Goal: Task Accomplishment & Management: Use online tool/utility

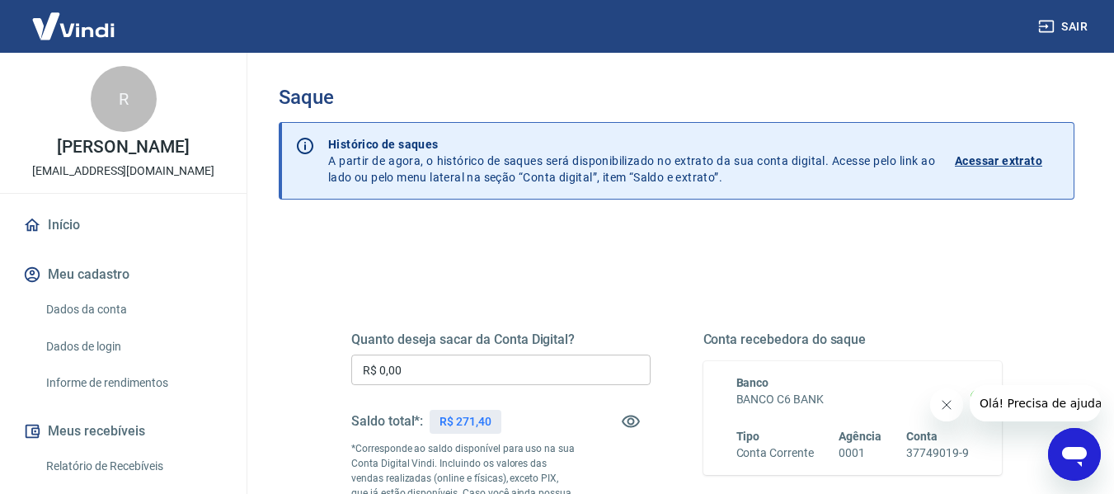
drag, startPoint x: 419, startPoint y: 363, endPoint x: 410, endPoint y: 357, distance: 10.8
click at [417, 363] on input "R$ 0,00" at bounding box center [500, 370] width 299 height 31
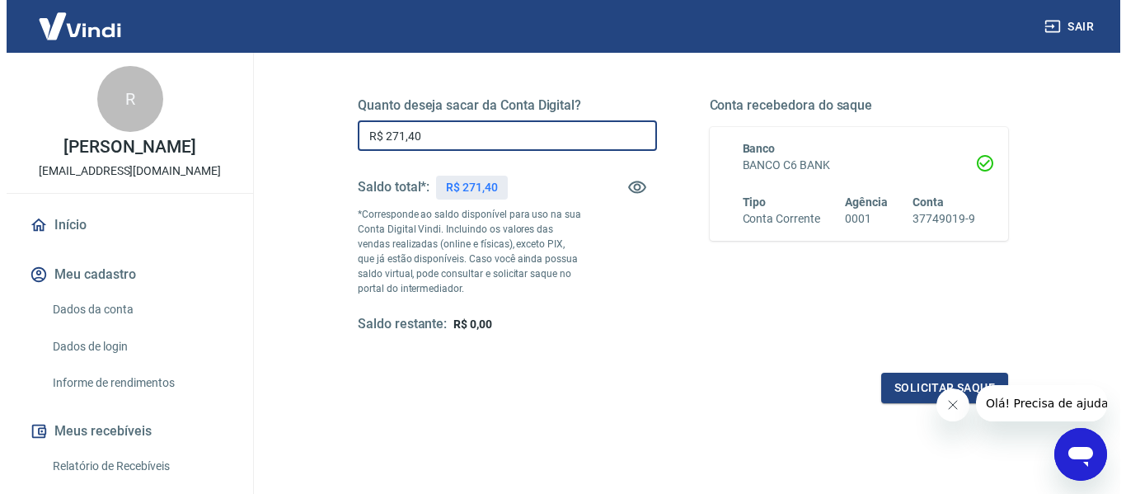
scroll to position [330, 0]
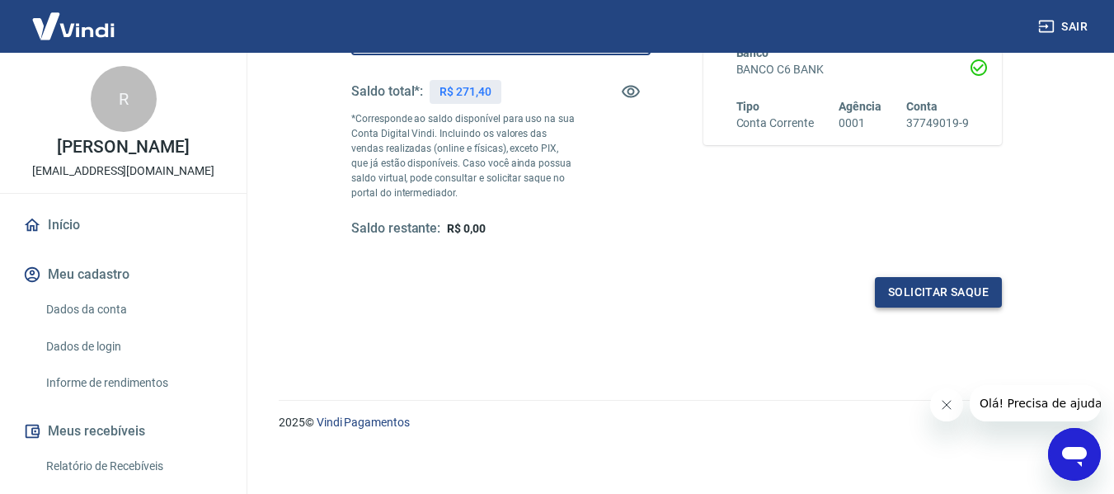
type input "R$ 271,40"
click at [927, 303] on button "Solicitar saque" at bounding box center [938, 292] width 127 height 31
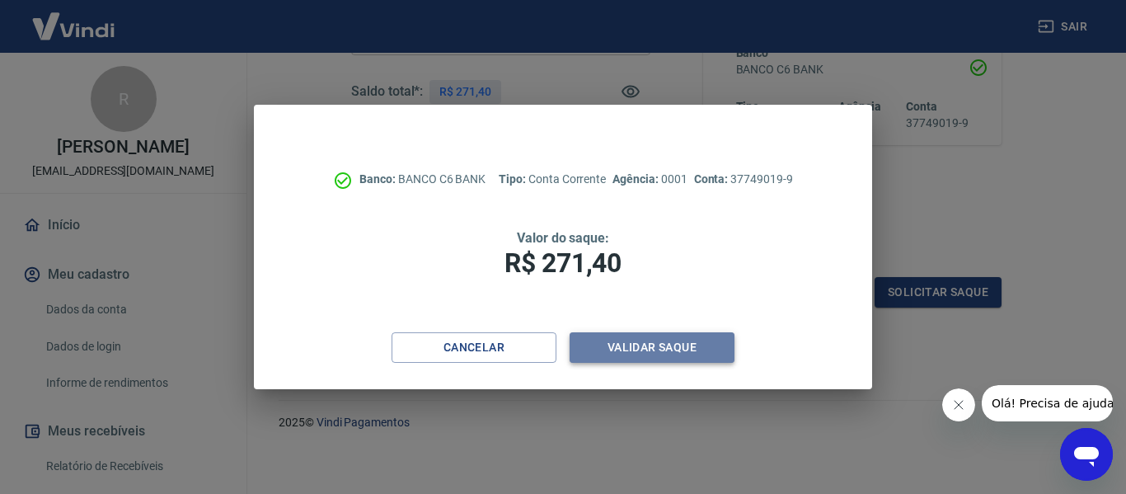
click at [646, 332] on button "Validar saque" at bounding box center [652, 347] width 165 height 31
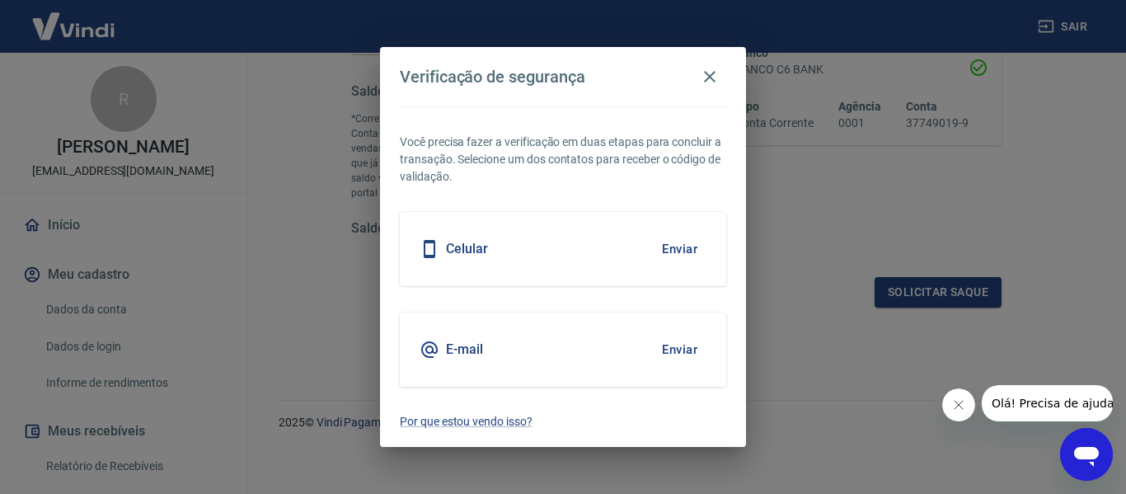
click at [675, 350] on button "Enviar" at bounding box center [680, 349] width 54 height 35
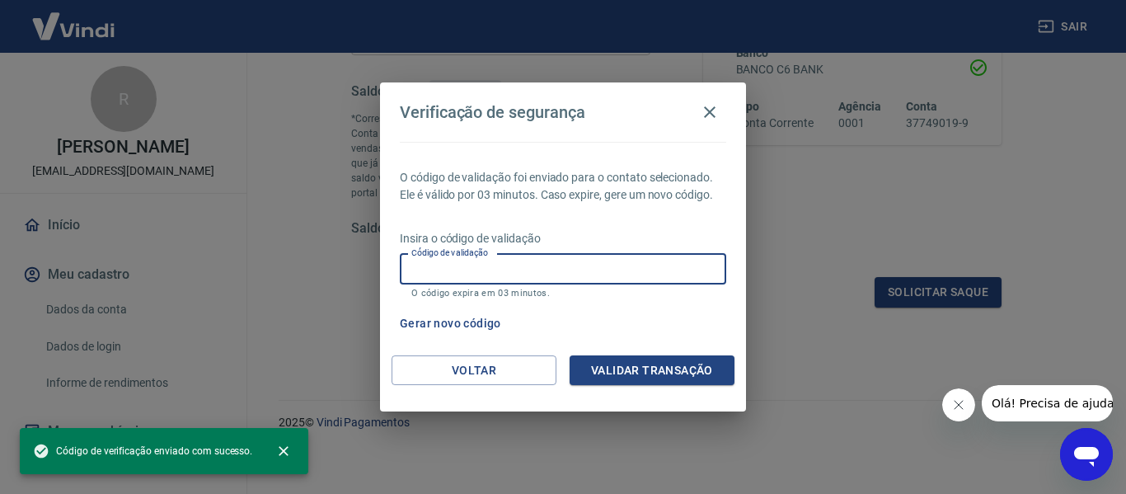
drag, startPoint x: 571, startPoint y: 266, endPoint x: 557, endPoint y: 248, distance: 22.4
click at [570, 265] on input "Código de validação" at bounding box center [563, 269] width 327 height 31
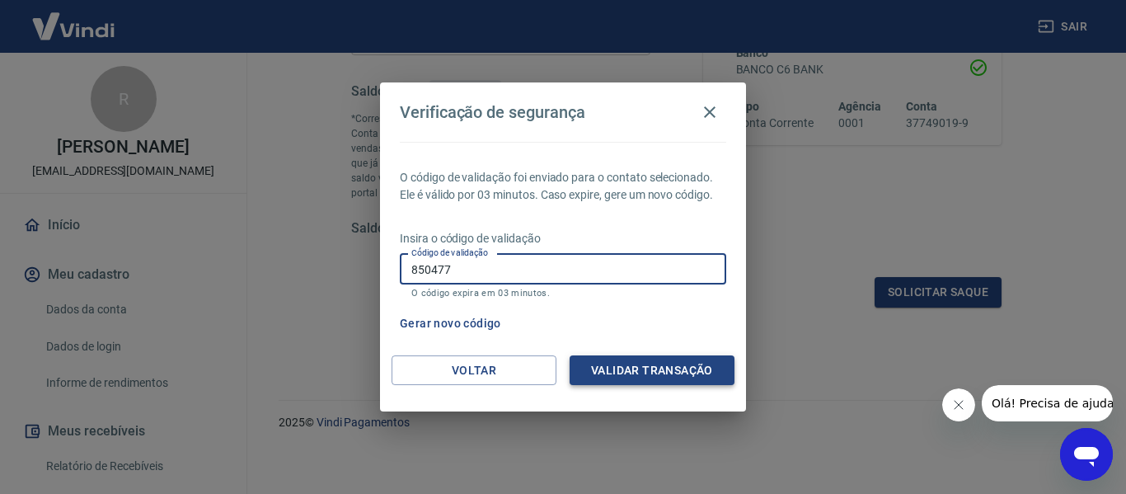
type input "850477"
click at [604, 360] on button "Validar transação" at bounding box center [652, 370] width 165 height 31
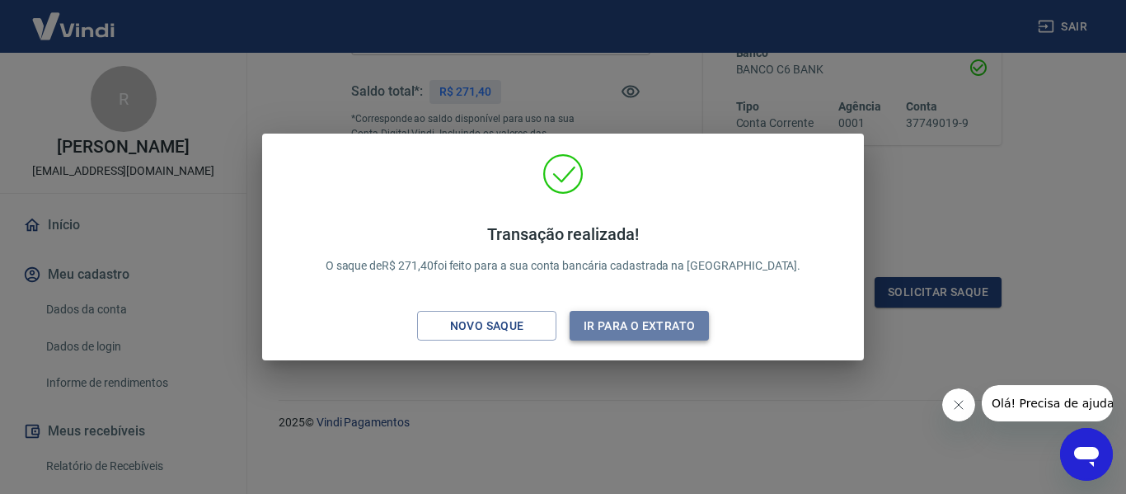
click at [605, 331] on button "Ir para o extrato" at bounding box center [639, 326] width 139 height 31
